Goal: Find specific page/section: Find specific page/section

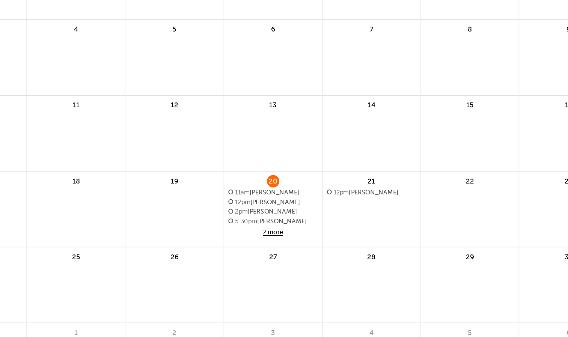
click at [286, 228] on span "2 more" at bounding box center [283, 230] width 49 height 6
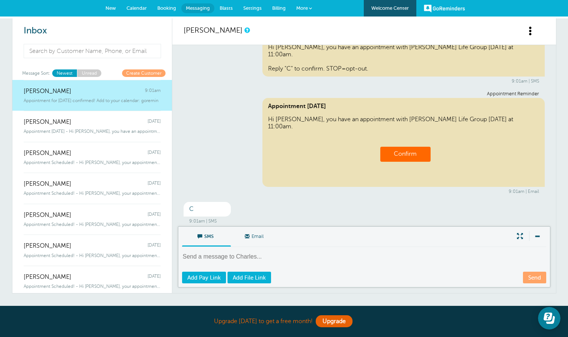
scroll to position [235, 0]
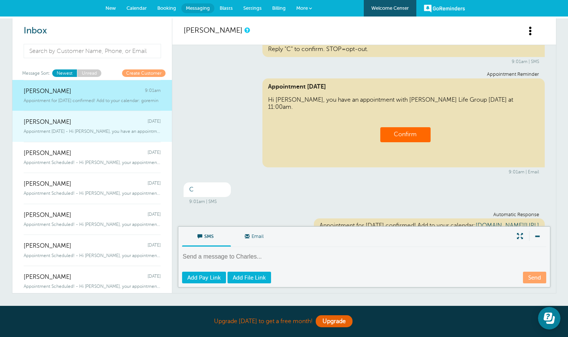
click at [89, 121] on div "[PERSON_NAME] [DATE]" at bounding box center [92, 118] width 137 height 15
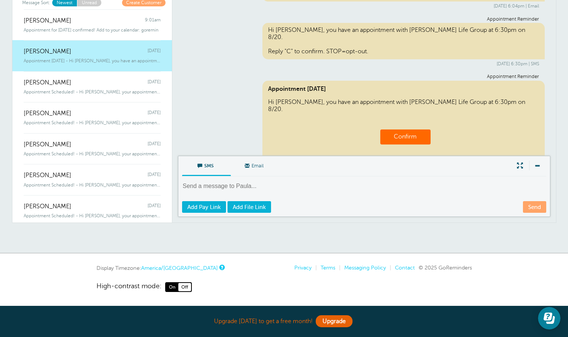
scroll to position [0, 0]
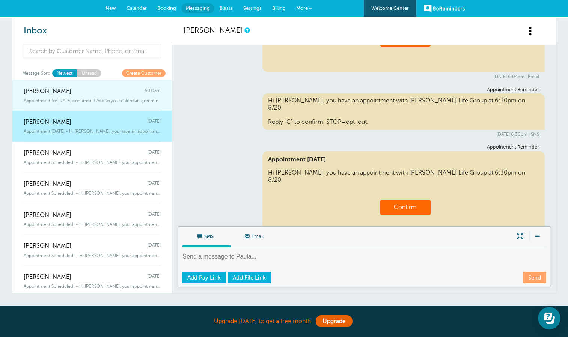
click at [65, 92] on span "[PERSON_NAME]" at bounding box center [48, 91] width 48 height 7
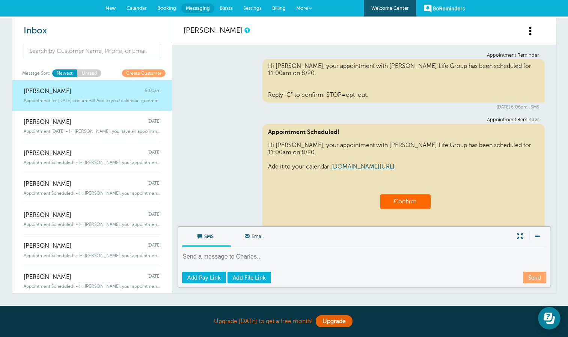
scroll to position [236, 0]
